Goal: Book appointment/travel/reservation

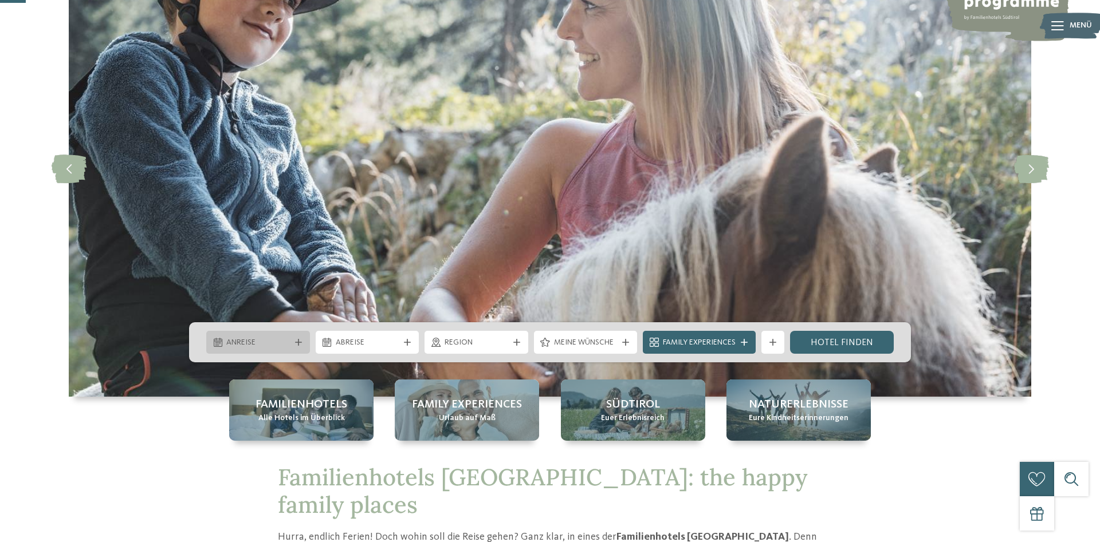
drag, startPoint x: 0, startPoint y: 0, endPoint x: 300, endPoint y: 341, distance: 454.1
click at [300, 341] on icon at bounding box center [298, 342] width 7 height 7
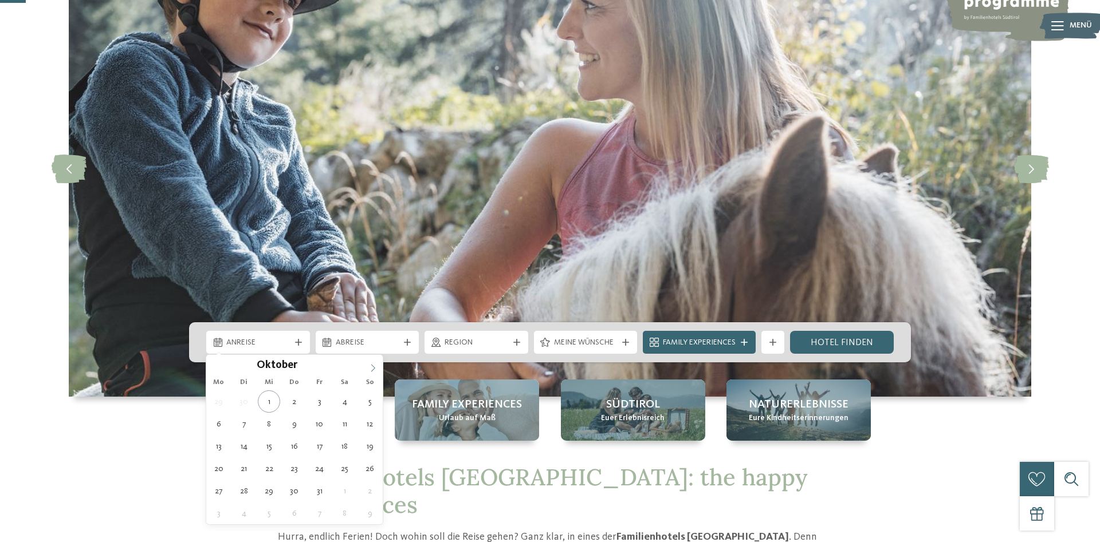
click at [372, 367] on icon at bounding box center [373, 368] width 8 height 8
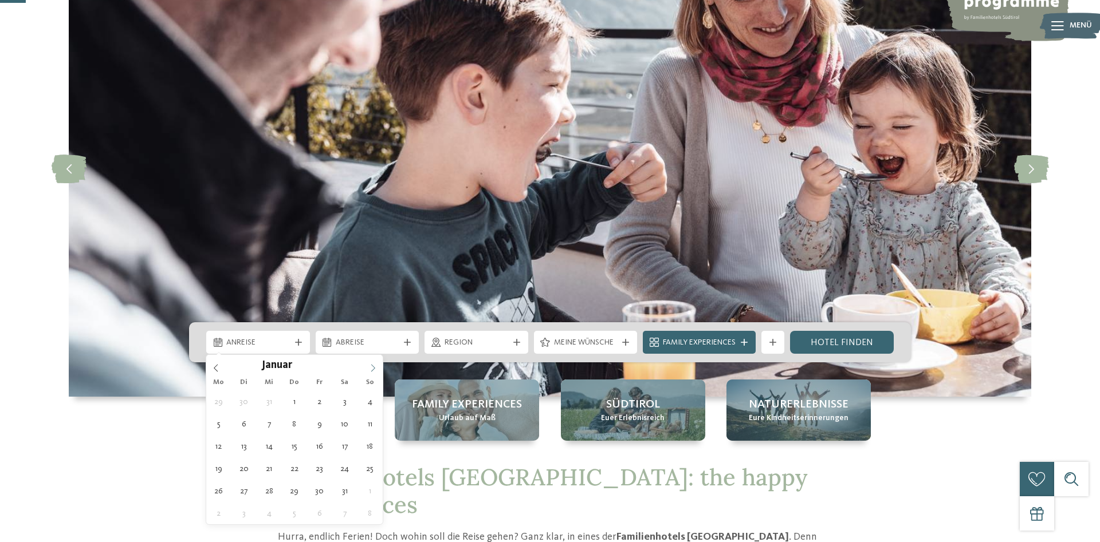
click at [372, 367] on icon at bounding box center [373, 368] width 8 height 8
type input "****"
click at [372, 367] on icon at bounding box center [373, 368] width 8 height 8
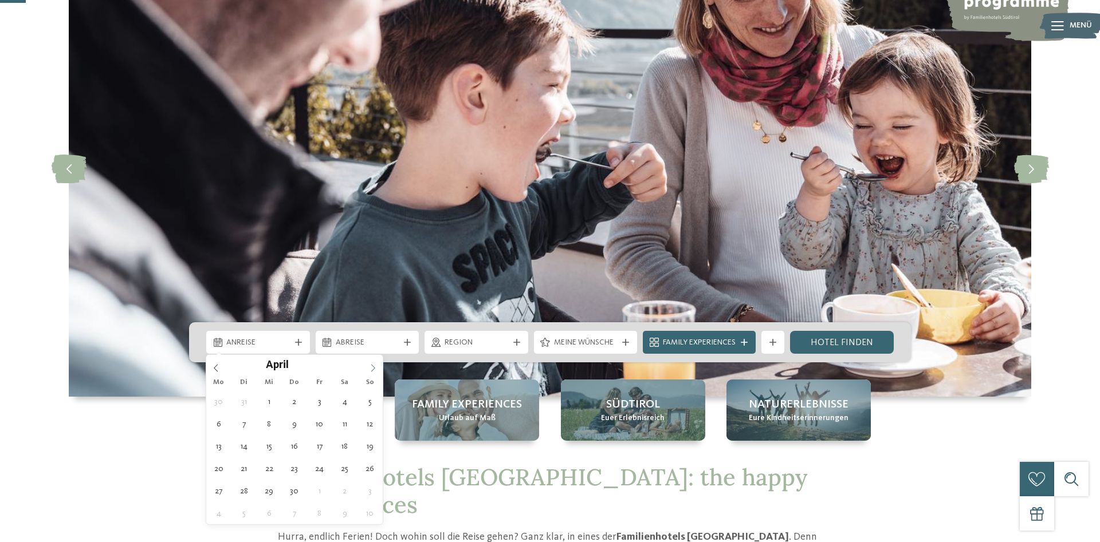
click at [372, 367] on icon at bounding box center [373, 368] width 8 height 8
type div "[DATE]"
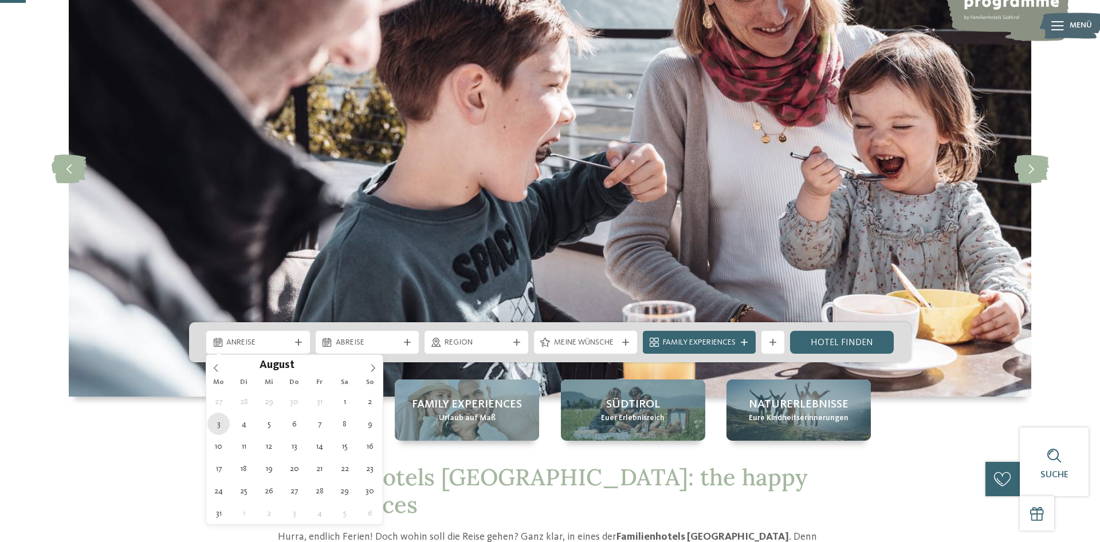
type input "****"
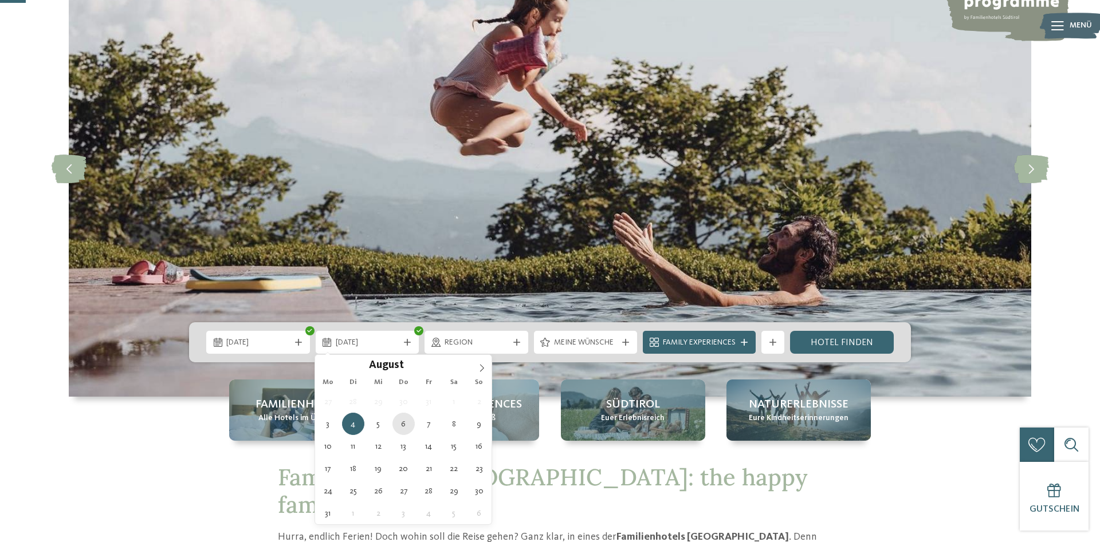
type div "[DATE]"
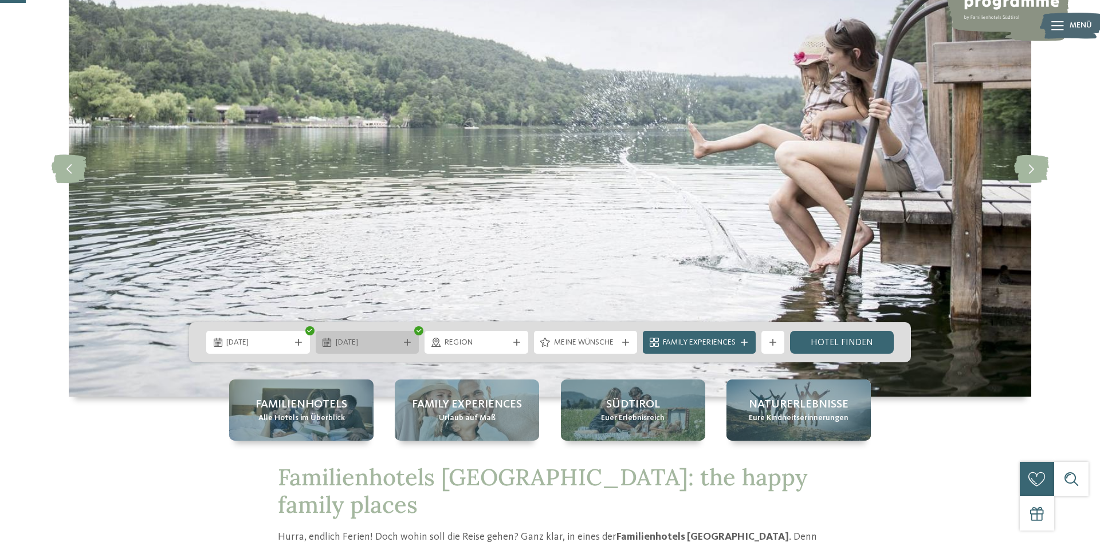
click at [350, 344] on span "[DATE]" at bounding box center [368, 342] width 64 height 11
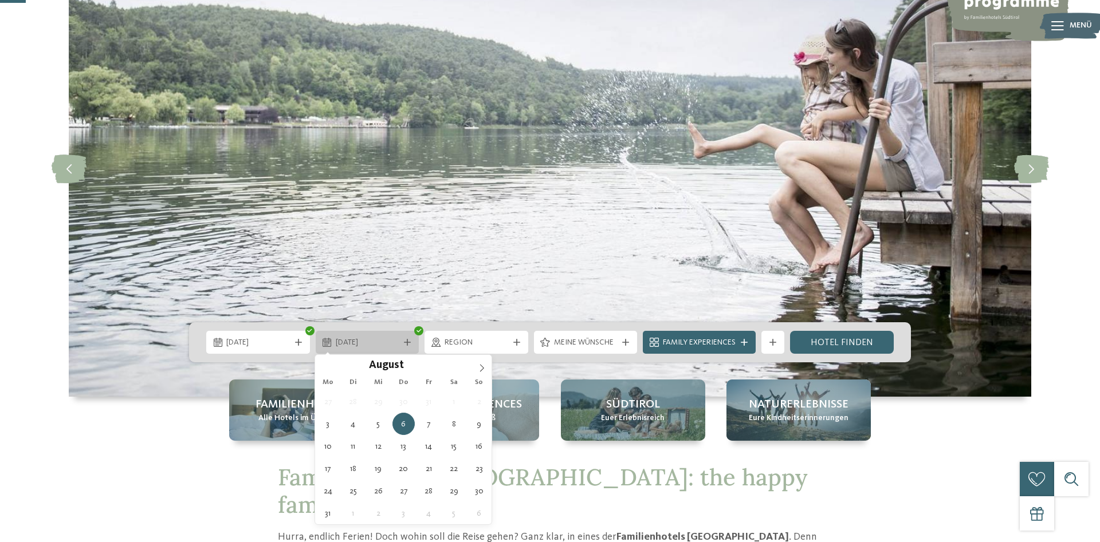
click at [350, 344] on span "[DATE]" at bounding box center [368, 342] width 64 height 11
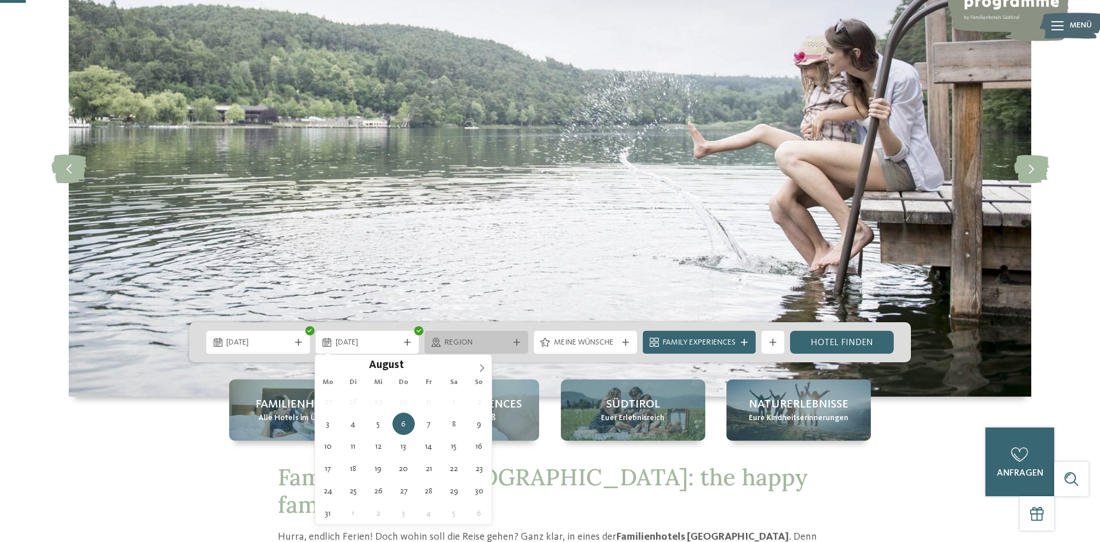
click at [513, 345] on icon at bounding box center [516, 342] width 7 height 7
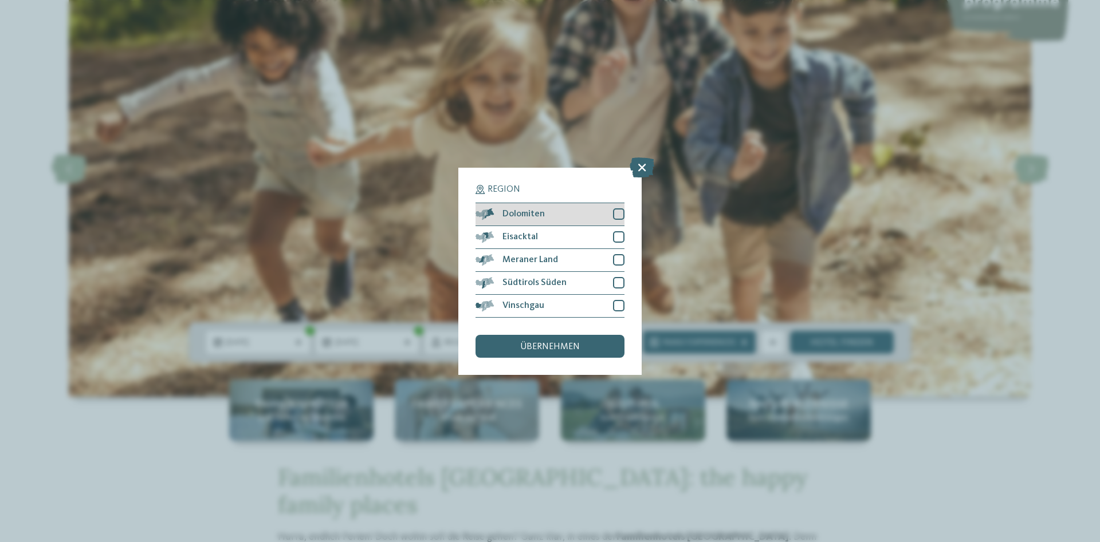
click at [624, 215] on div at bounding box center [618, 213] width 11 height 11
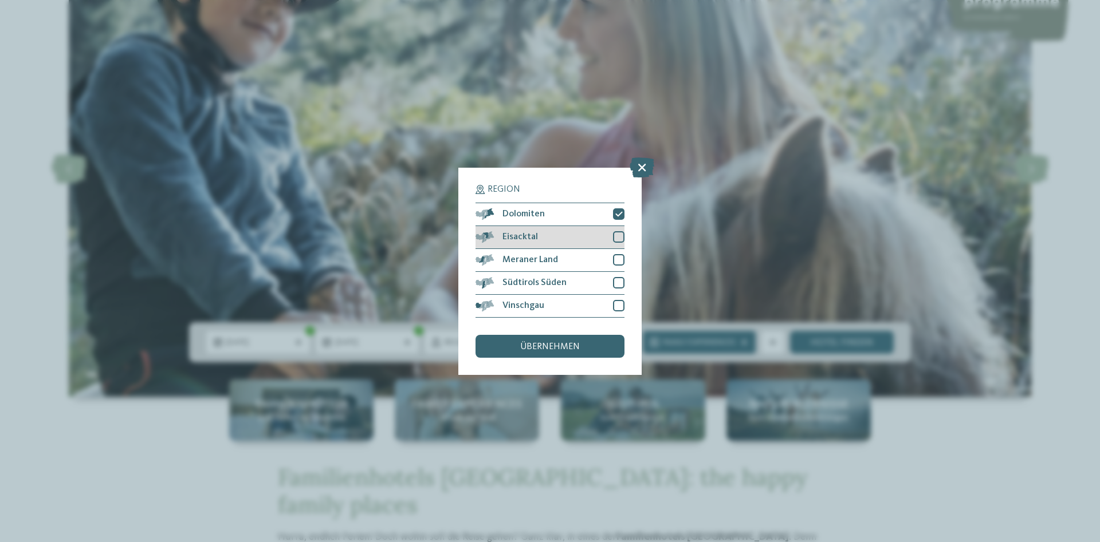
click at [620, 235] on div at bounding box center [618, 236] width 11 height 11
click at [618, 258] on div at bounding box center [618, 259] width 11 height 11
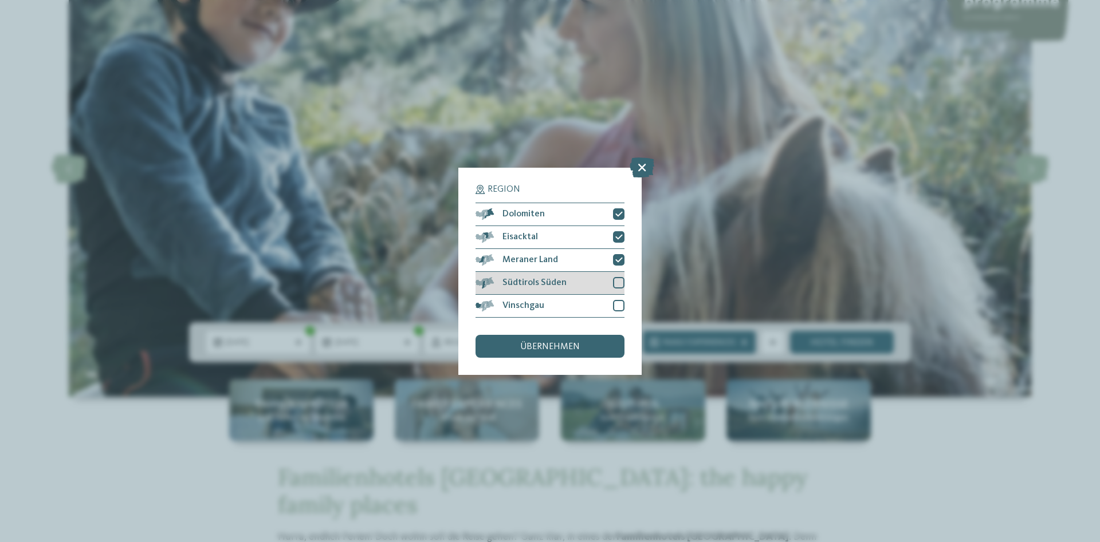
click at [616, 281] on div at bounding box center [618, 282] width 11 height 11
click at [621, 305] on div at bounding box center [618, 305] width 11 height 11
click at [592, 340] on div "übernehmen" at bounding box center [549, 346] width 149 height 23
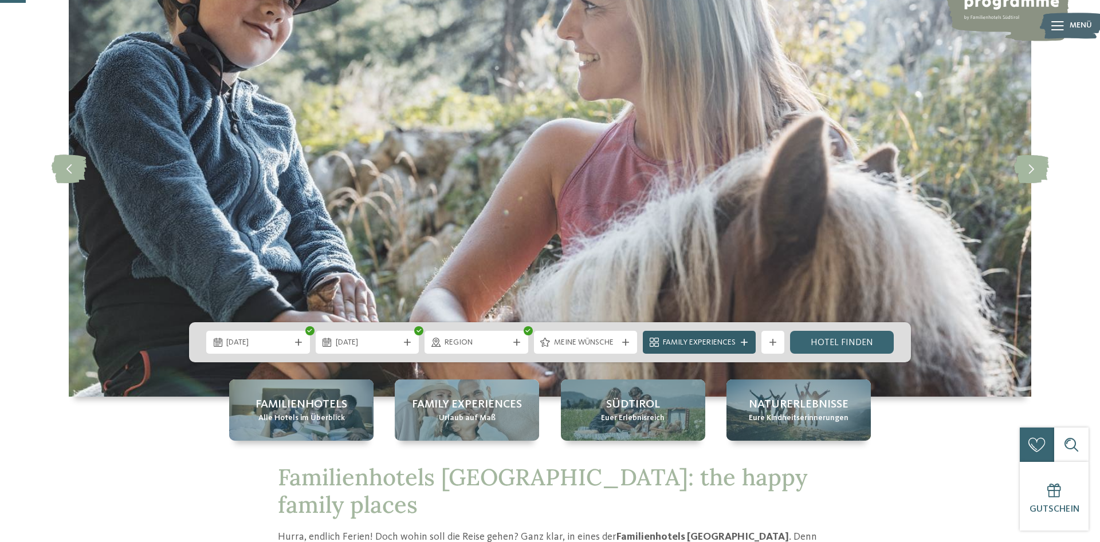
click at [700, 341] on span "Family Experiences" at bounding box center [699, 342] width 73 height 11
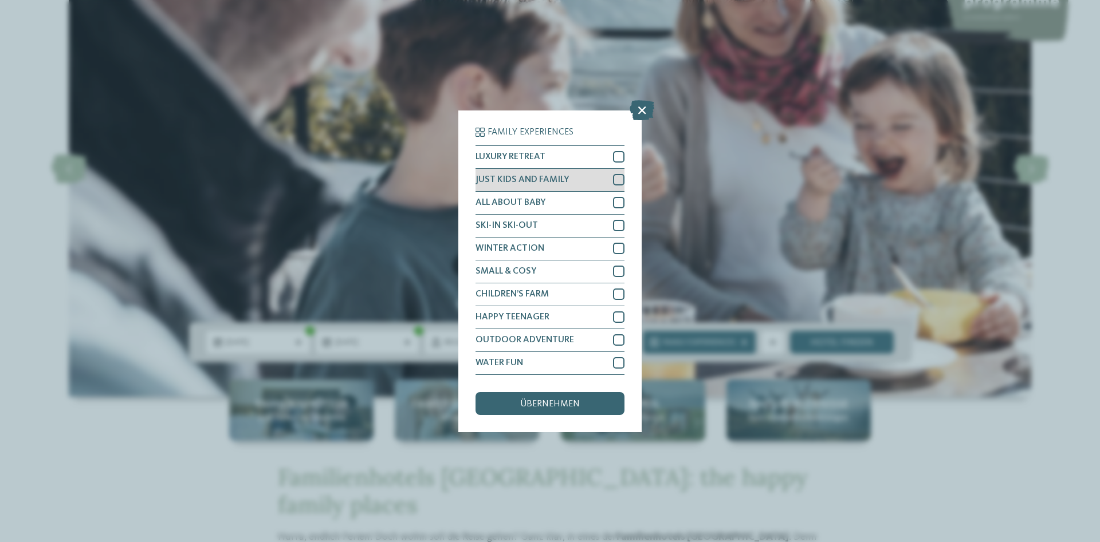
click at [622, 180] on div at bounding box center [618, 179] width 11 height 11
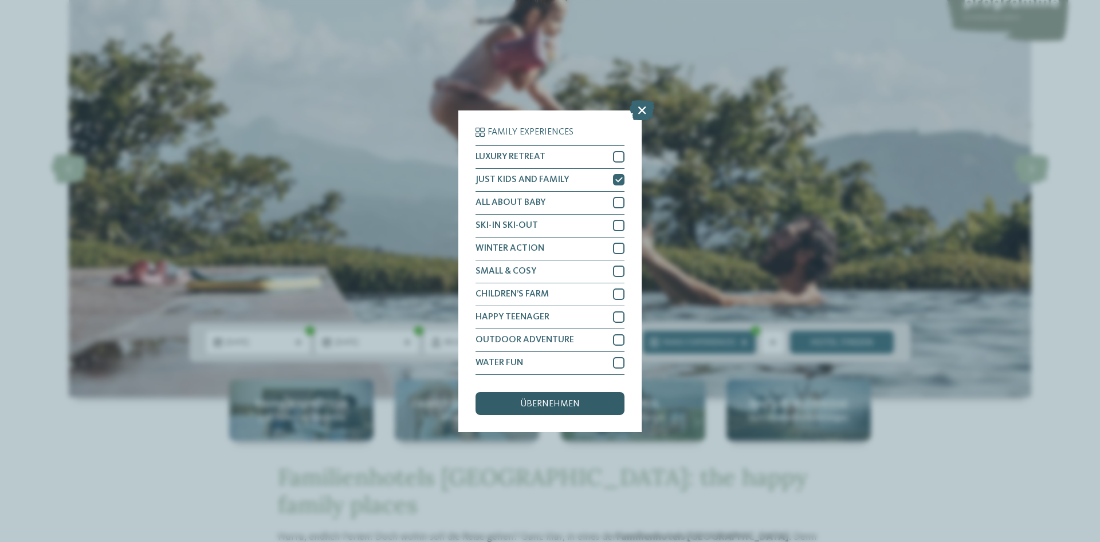
click at [533, 405] on span "übernehmen" at bounding box center [550, 404] width 60 height 9
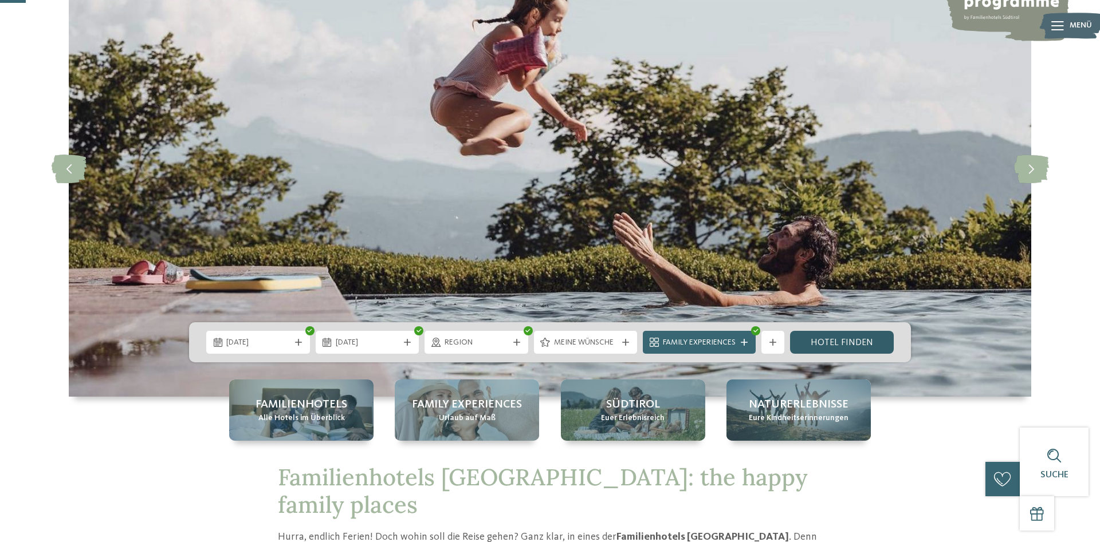
click at [871, 344] on link "Hotel finden" at bounding box center [842, 342] width 104 height 23
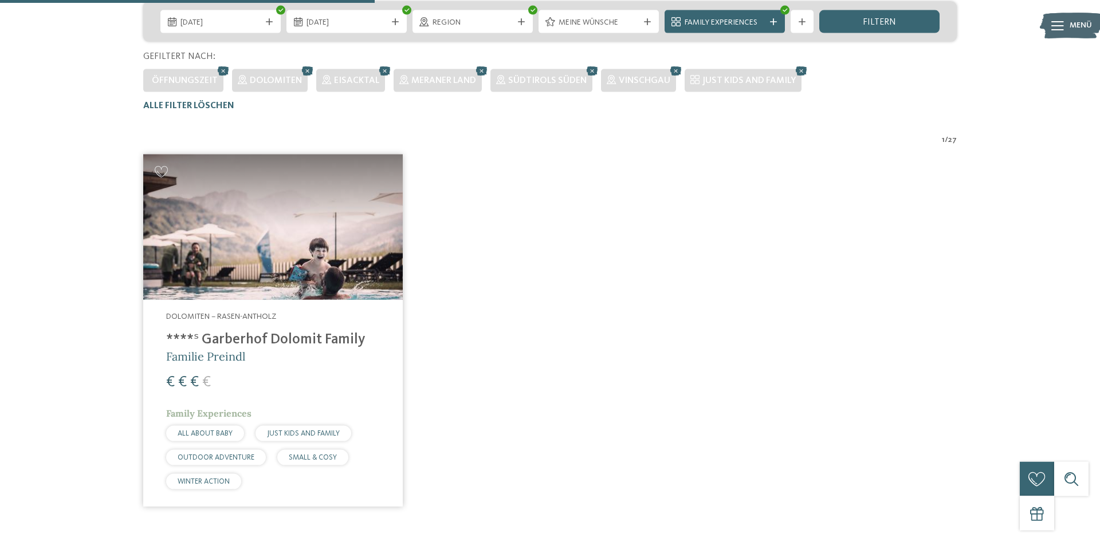
scroll to position [318, 0]
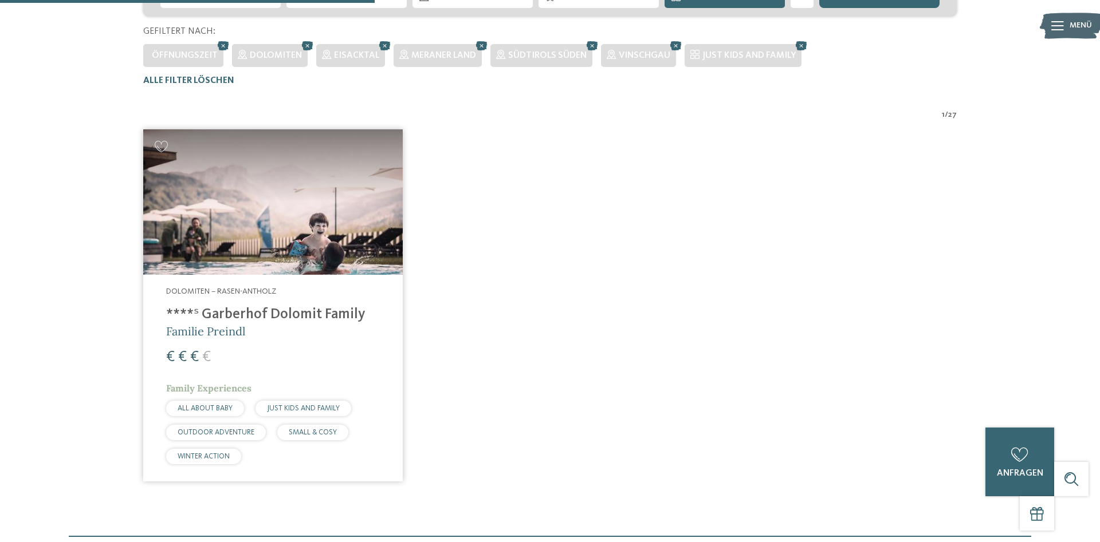
click at [264, 269] on img at bounding box center [272, 202] width 259 height 146
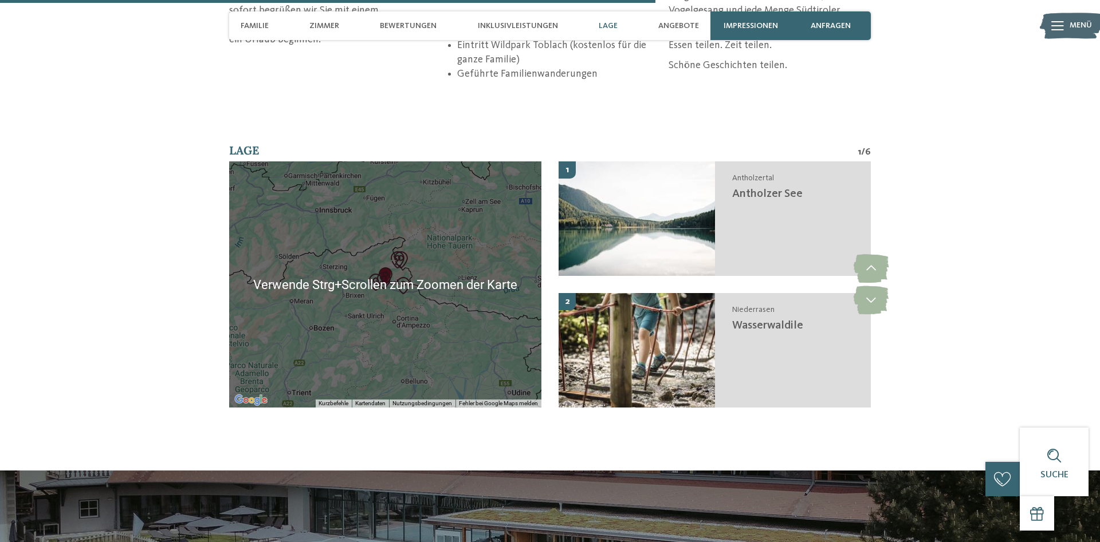
scroll to position [2942, 0]
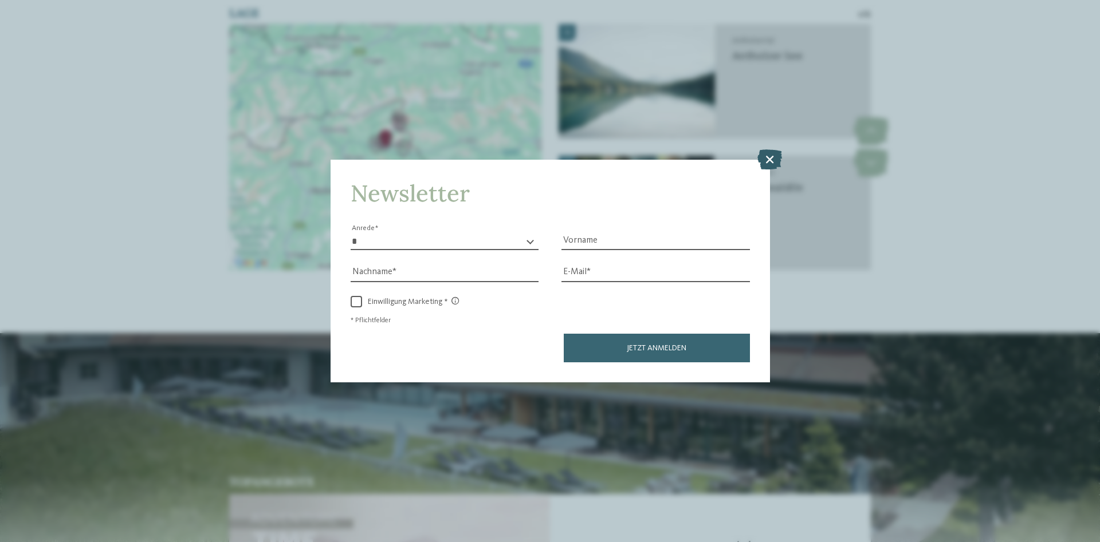
click at [767, 160] on icon at bounding box center [769, 159] width 25 height 20
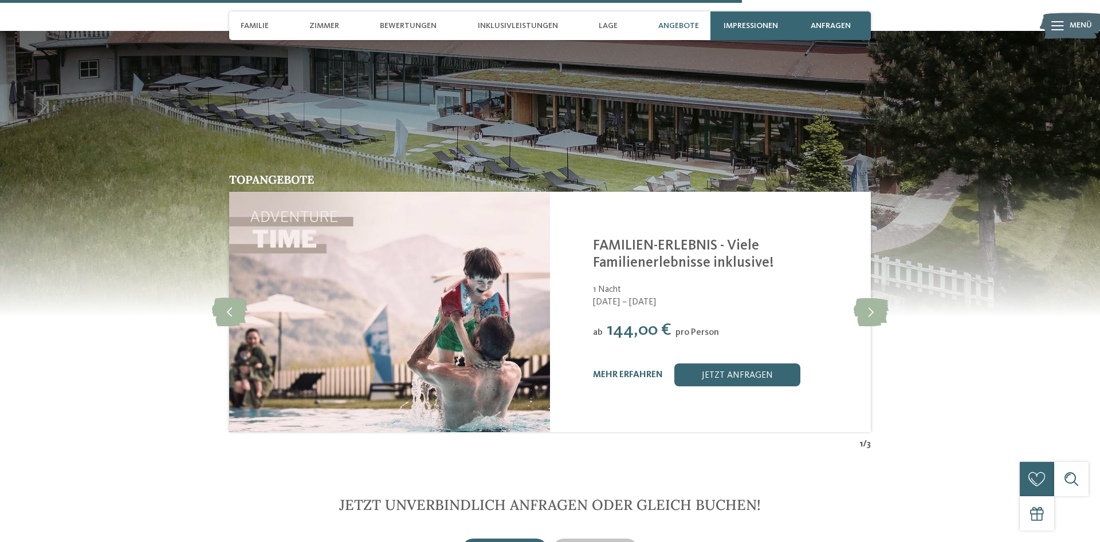
scroll to position [3292, 0]
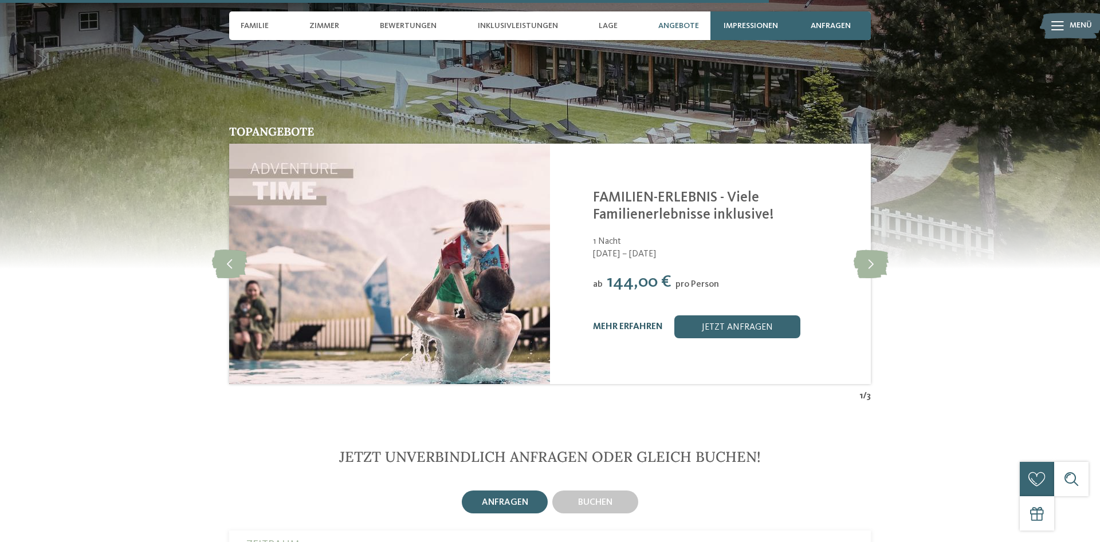
click at [645, 332] on link "mehr erfahren" at bounding box center [628, 326] width 70 height 9
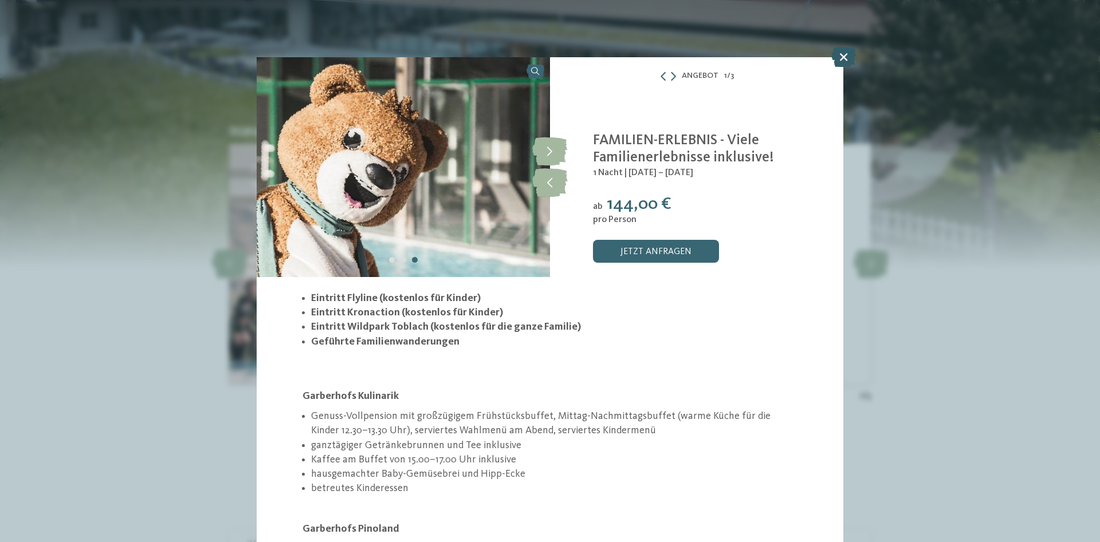
click at [844, 52] on icon at bounding box center [843, 57] width 25 height 20
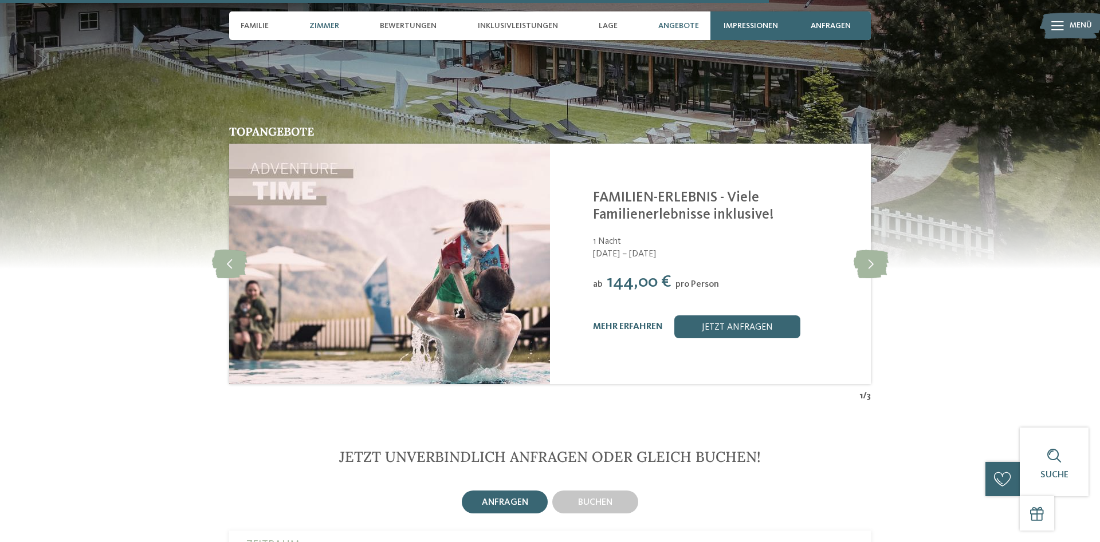
click at [337, 20] on div "Zimmer" at bounding box center [324, 25] width 41 height 29
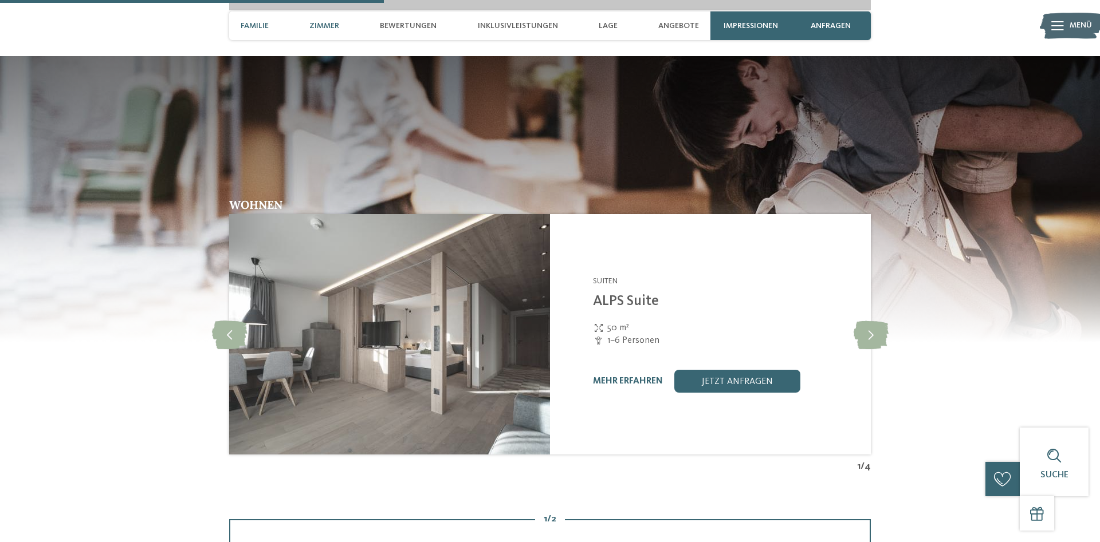
click at [259, 21] on span "Familie" at bounding box center [255, 26] width 28 height 10
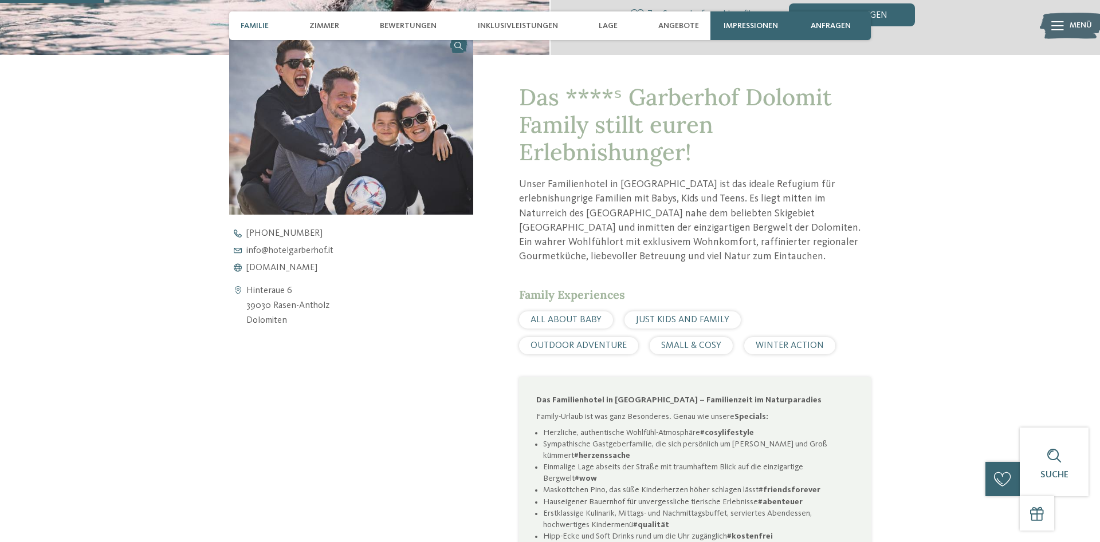
scroll to position [409, 0]
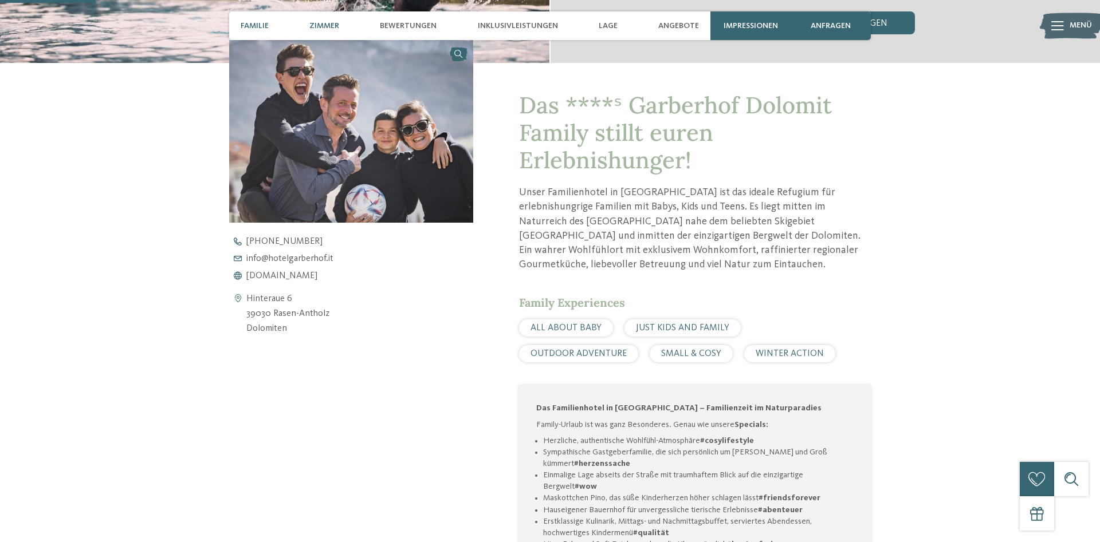
click at [322, 25] on span "Zimmer" at bounding box center [324, 26] width 30 height 10
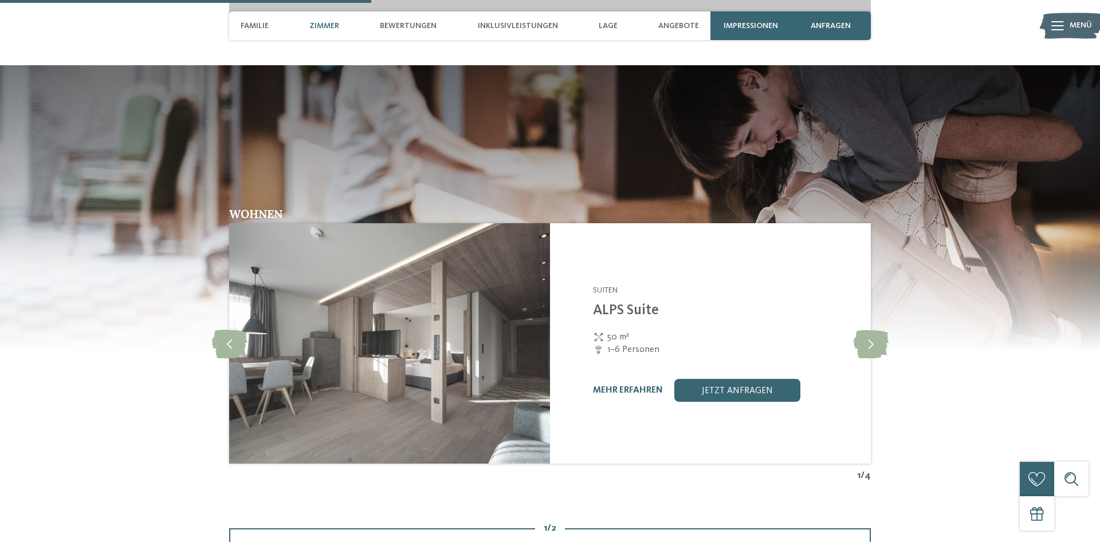
scroll to position [1642, 0]
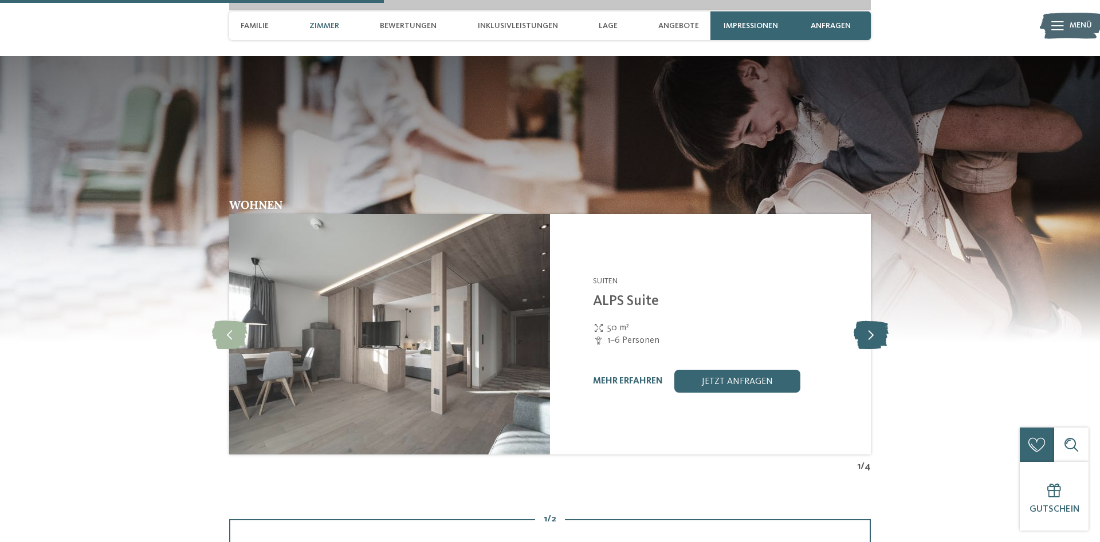
click at [863, 344] on icon at bounding box center [870, 334] width 35 height 29
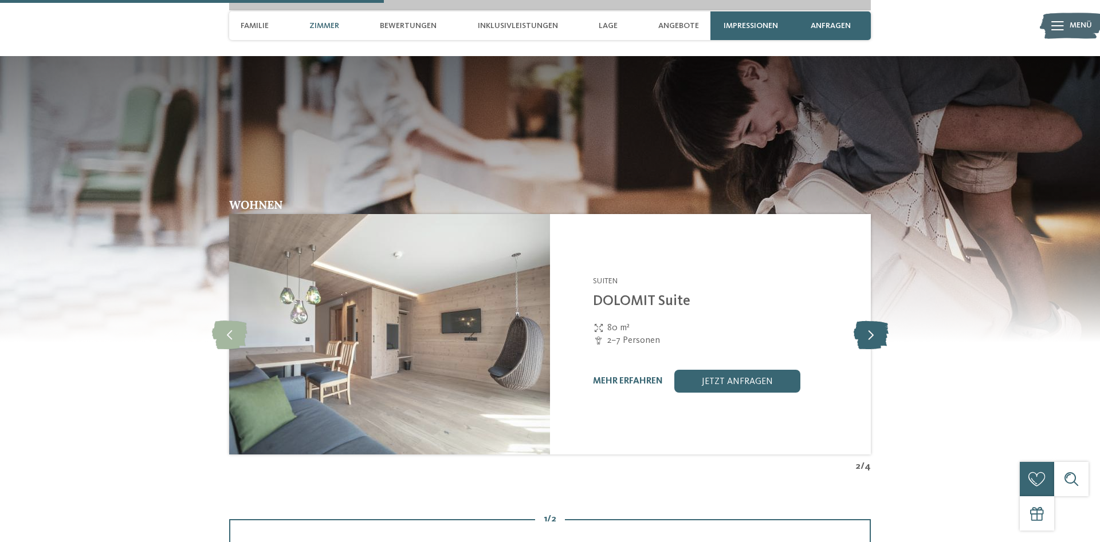
click at [865, 344] on icon at bounding box center [870, 334] width 35 height 29
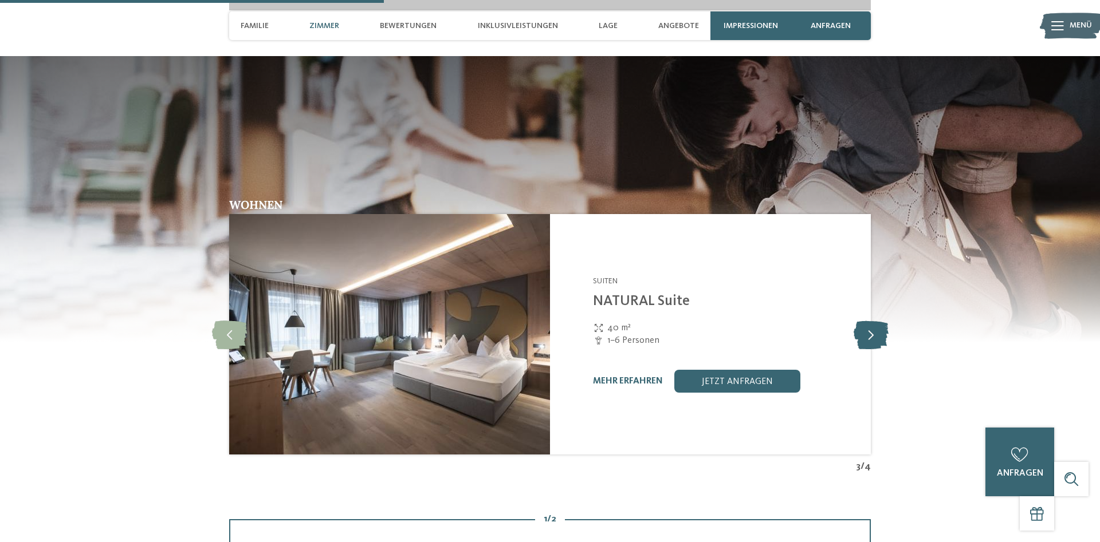
click at [865, 344] on icon at bounding box center [870, 334] width 35 height 29
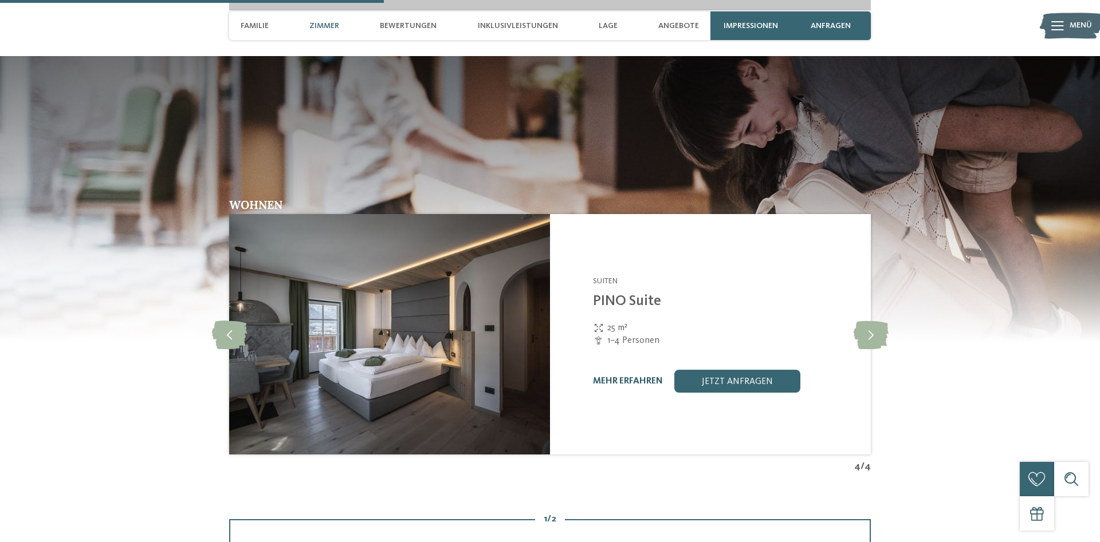
click at [618, 386] on link "mehr erfahren" at bounding box center [628, 381] width 70 height 9
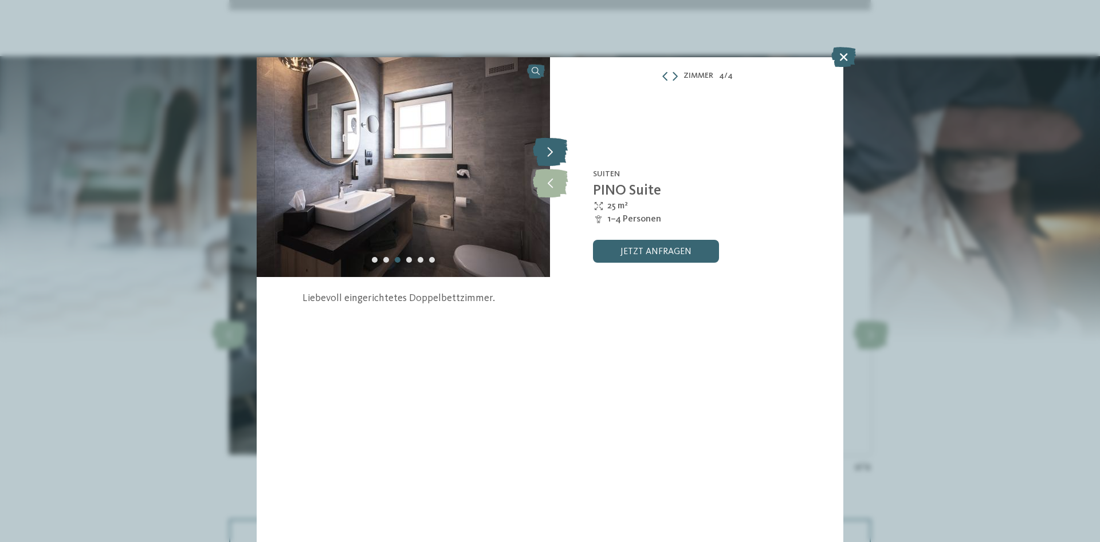
click at [552, 147] on icon at bounding box center [550, 151] width 35 height 29
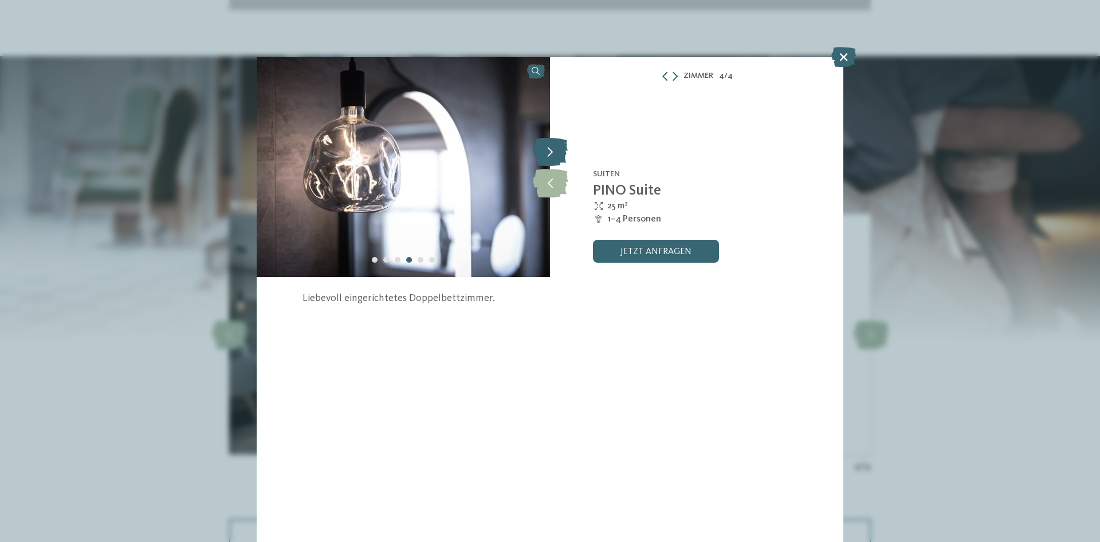
click at [552, 147] on icon at bounding box center [550, 151] width 35 height 29
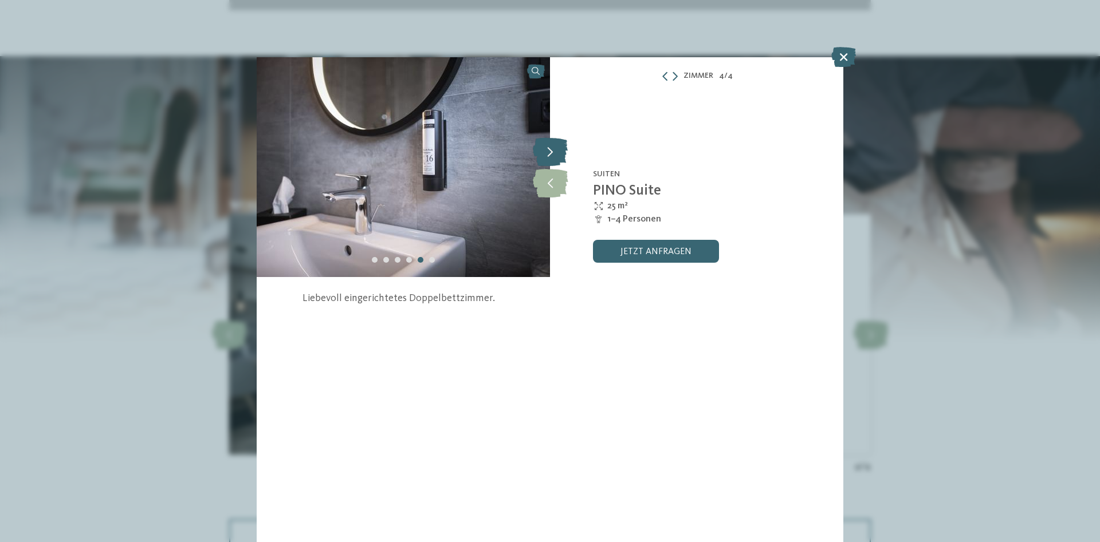
click at [552, 147] on icon at bounding box center [550, 151] width 35 height 29
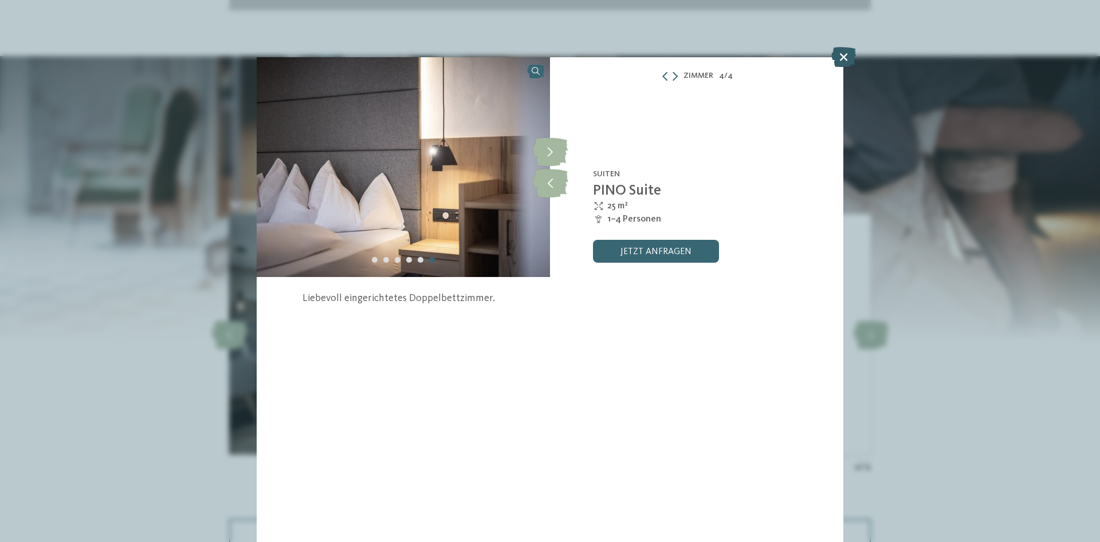
click at [840, 57] on icon at bounding box center [843, 57] width 25 height 20
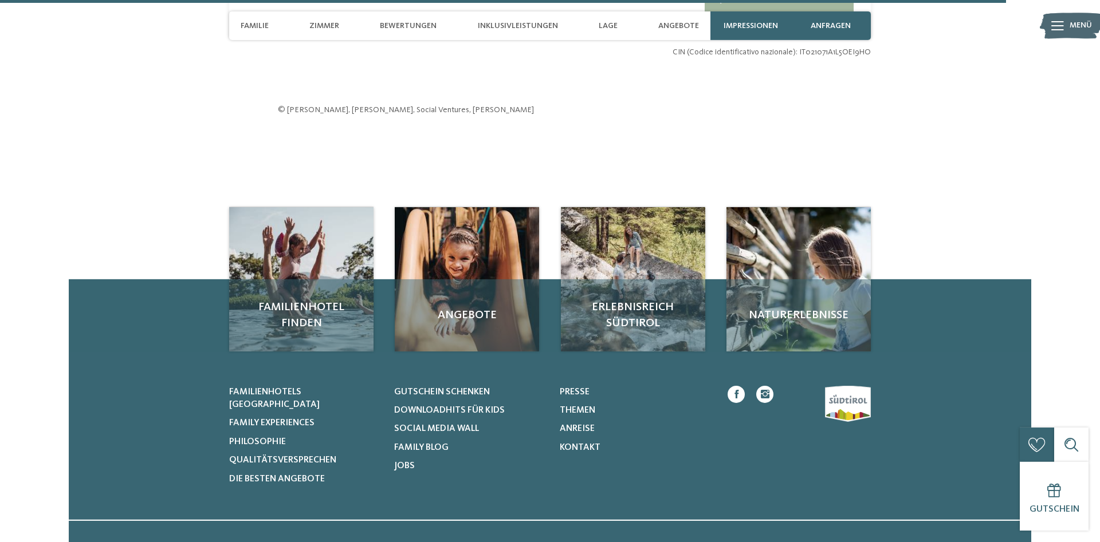
scroll to position [4504, 0]
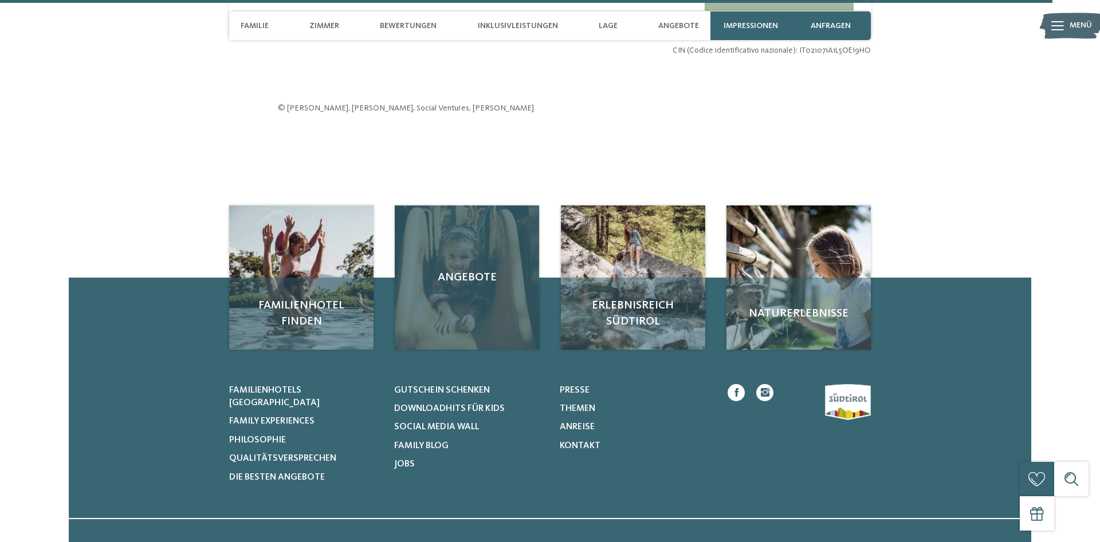
click at [468, 303] on div "Angebote" at bounding box center [467, 278] width 144 height 144
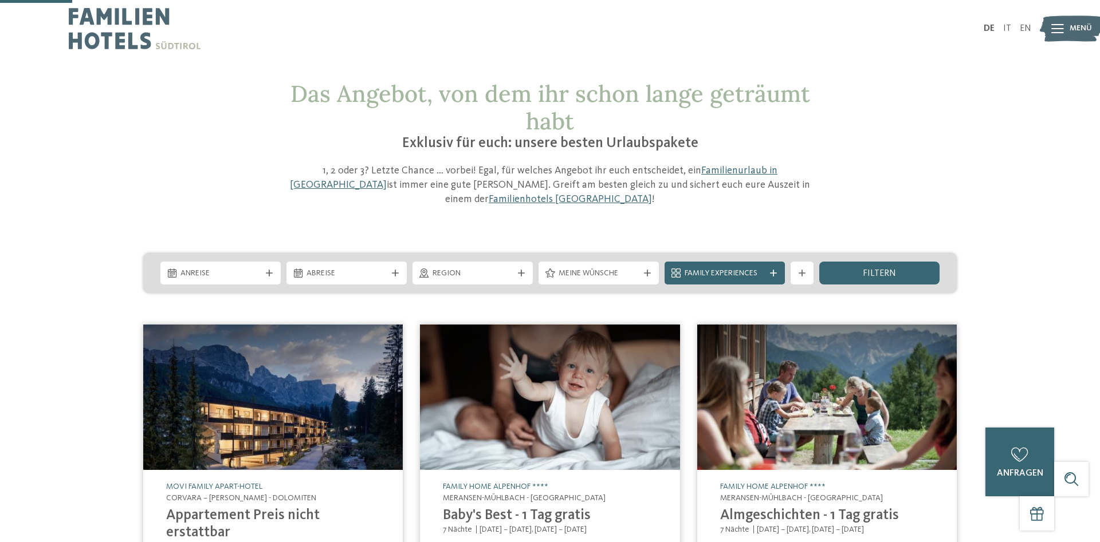
scroll to position [234, 0]
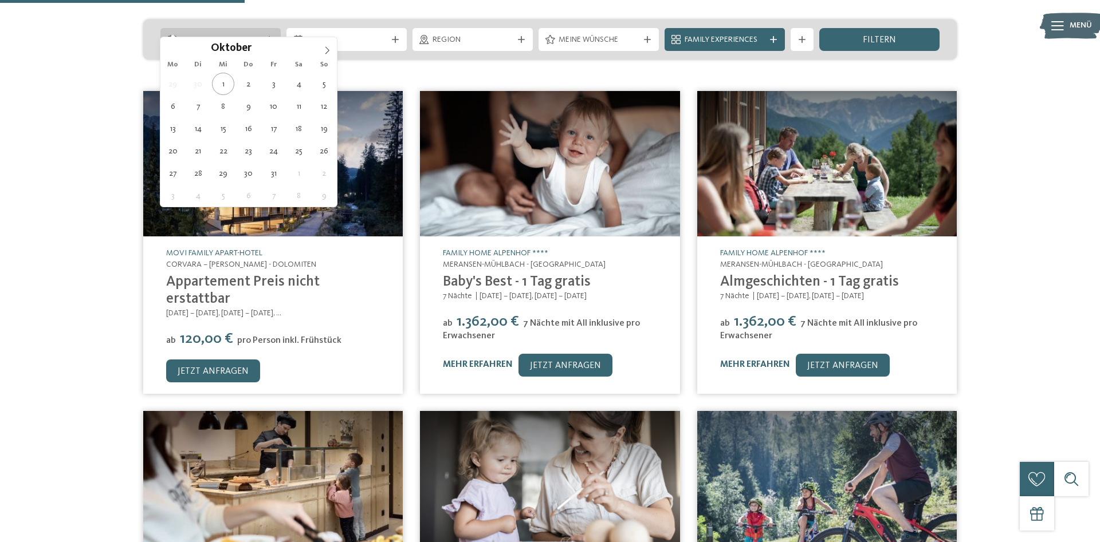
click at [268, 28] on div "Anreise" at bounding box center [220, 39] width 120 height 23
click at [325, 49] on icon at bounding box center [327, 50] width 8 height 8
click at [325, 48] on icon at bounding box center [327, 50] width 8 height 8
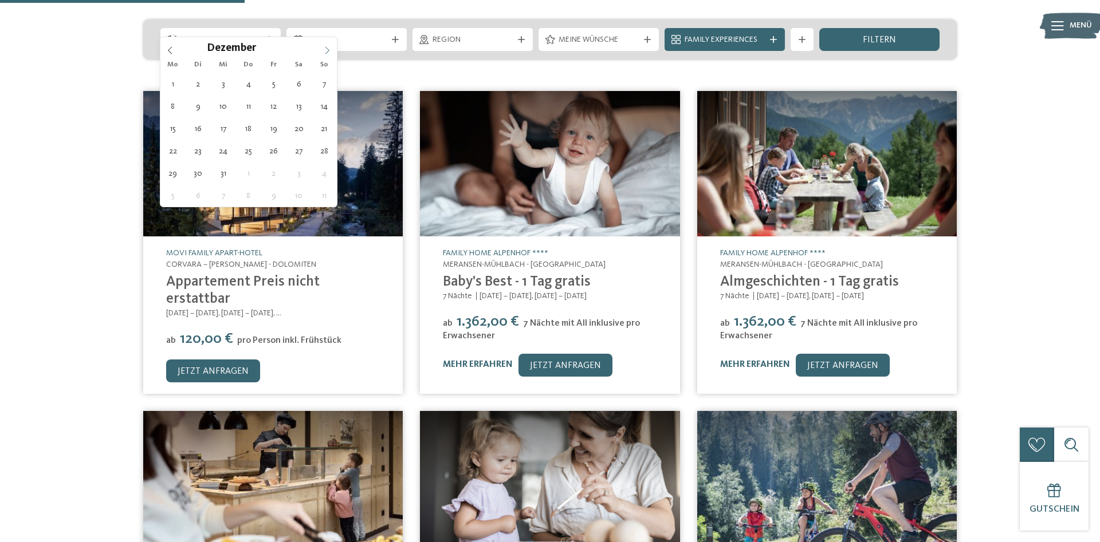
type input "****"
click at [325, 48] on icon at bounding box center [327, 50] width 8 height 8
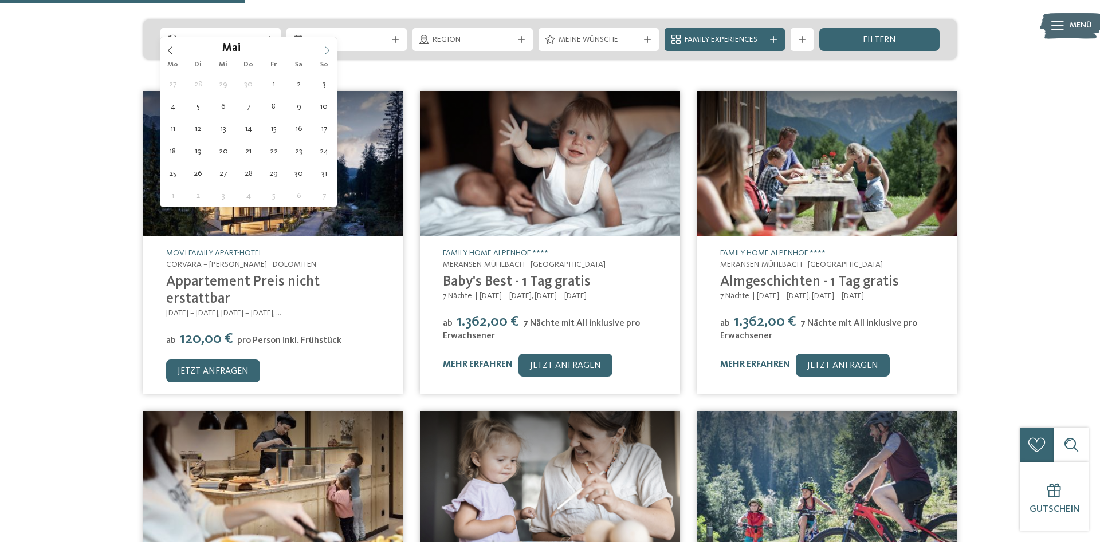
click at [325, 48] on icon at bounding box center [327, 50] width 8 height 8
click at [330, 48] on icon at bounding box center [327, 50] width 8 height 8
type div "[DATE]"
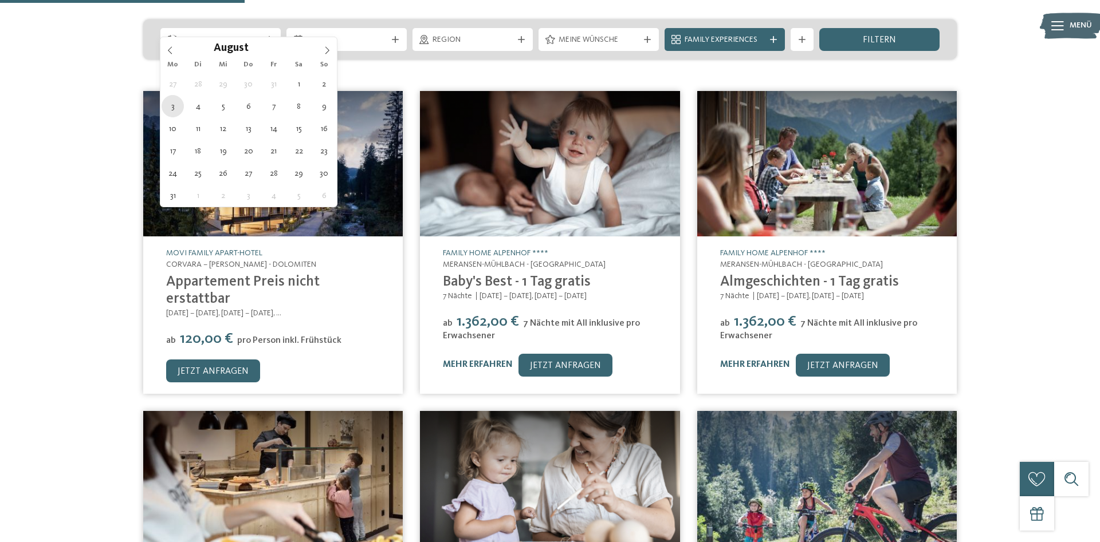
type input "****"
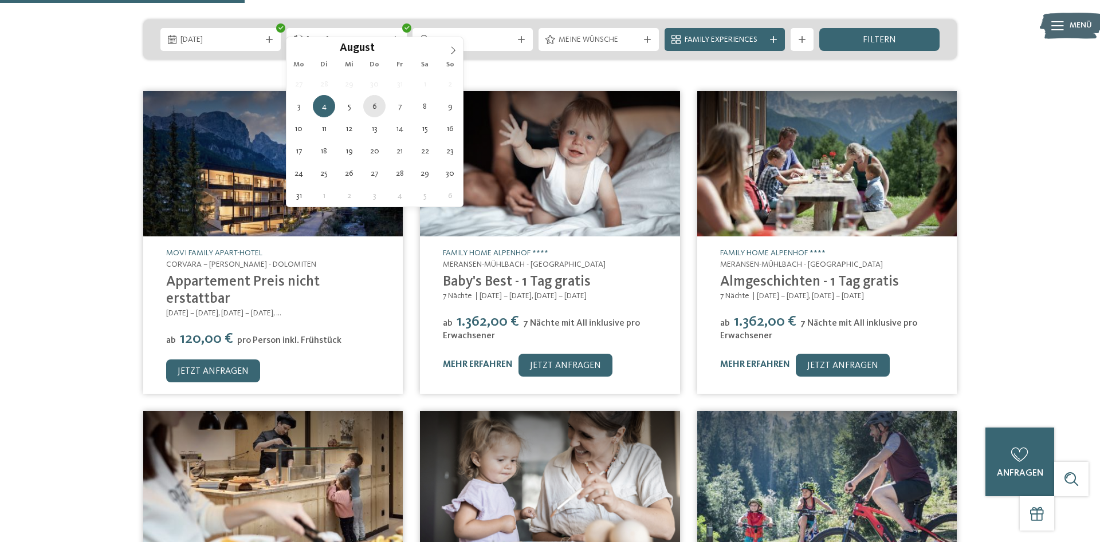
type div "[DATE]"
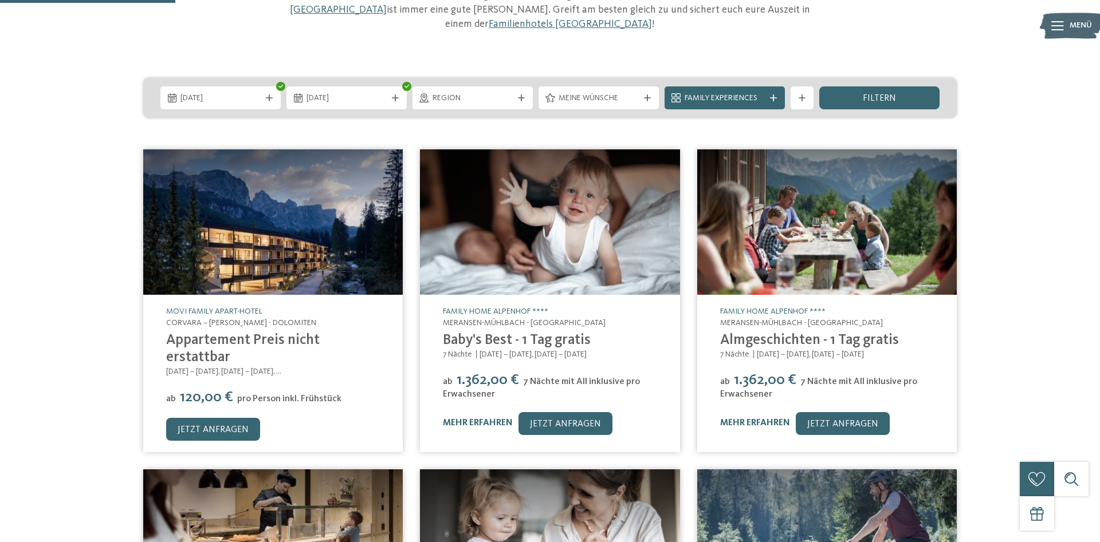
scroll to position [0, 0]
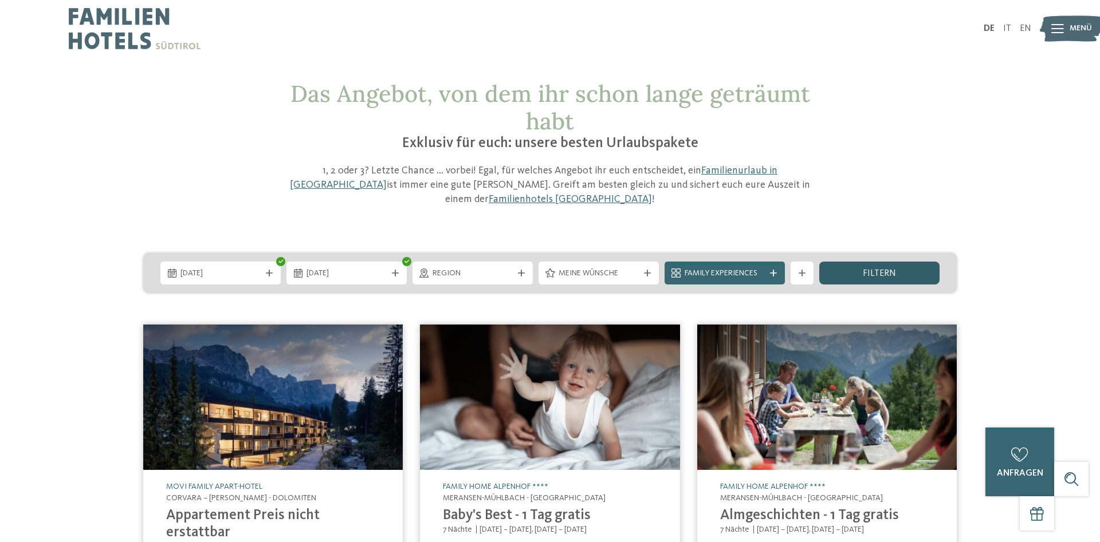
click at [901, 262] on div "filtern" at bounding box center [879, 273] width 120 height 23
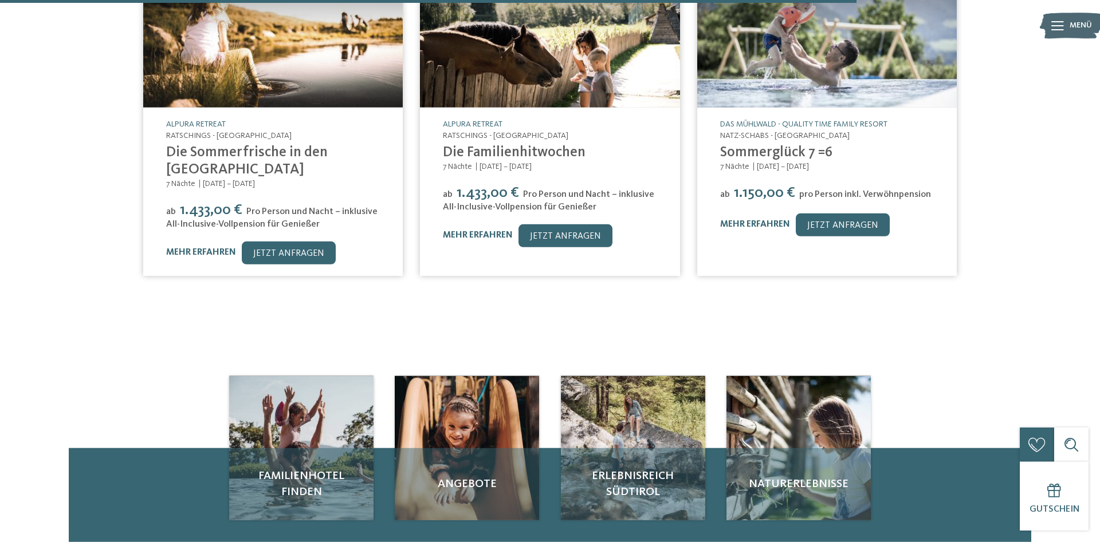
scroll to position [834, 0]
